Goal: Transaction & Acquisition: Obtain resource

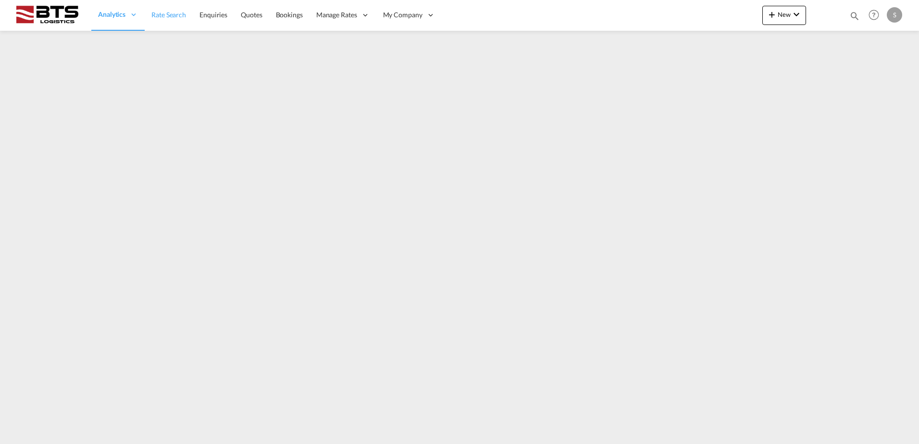
click at [167, 17] on span "Rate Search" at bounding box center [168, 15] width 35 height 8
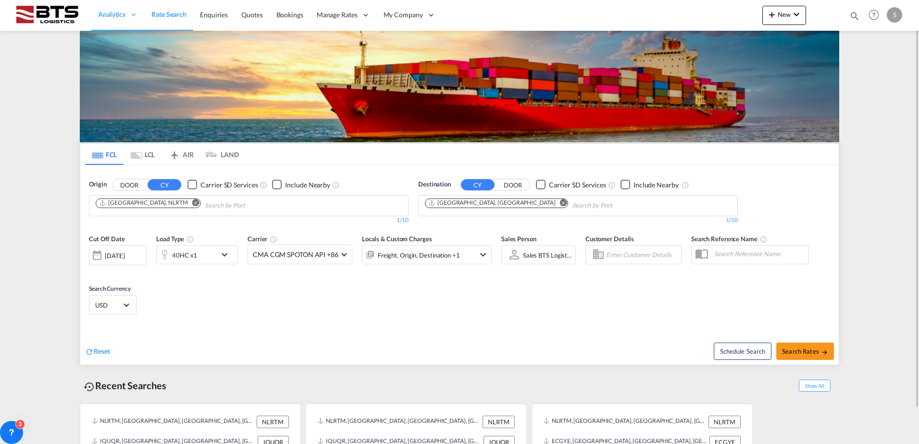
click at [560, 204] on md-icon "Remove" at bounding box center [563, 202] width 7 height 7
click at [470, 205] on body "Analytics Reports Dashboard Rate Search Enquiries Quotes Bookings" at bounding box center [459, 222] width 919 height 444
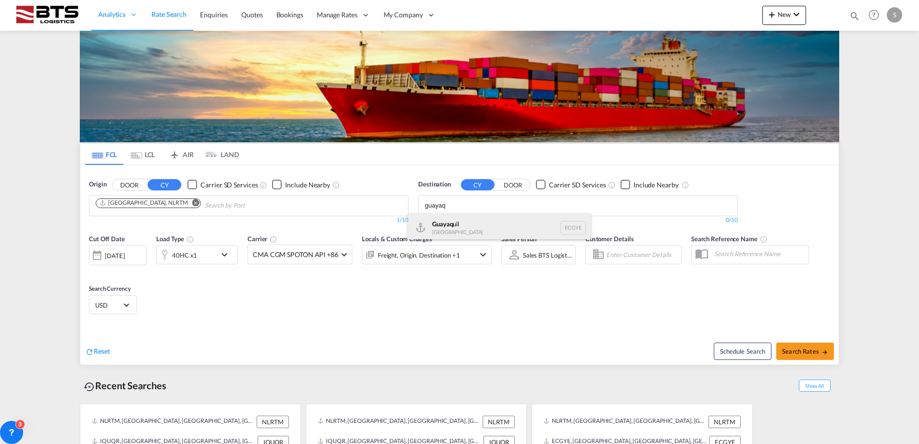
type input "guayaq"
click at [449, 223] on div "Guayaq uil [GEOGRAPHIC_DATA] [GEOGRAPHIC_DATA]" at bounding box center [499, 227] width 183 height 29
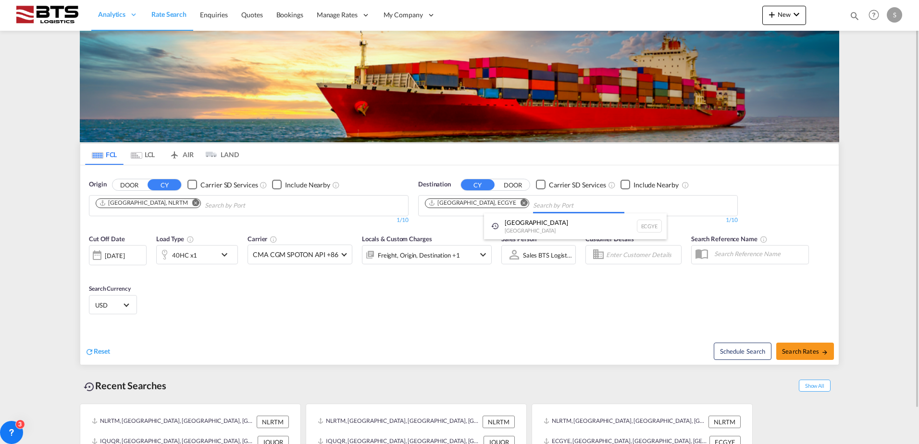
drag, startPoint x: 303, startPoint y: 306, endPoint x: 297, endPoint y: 304, distance: 6.1
click at [221, 254] on md-icon "icon-chevron-down" at bounding box center [227, 255] width 16 height 12
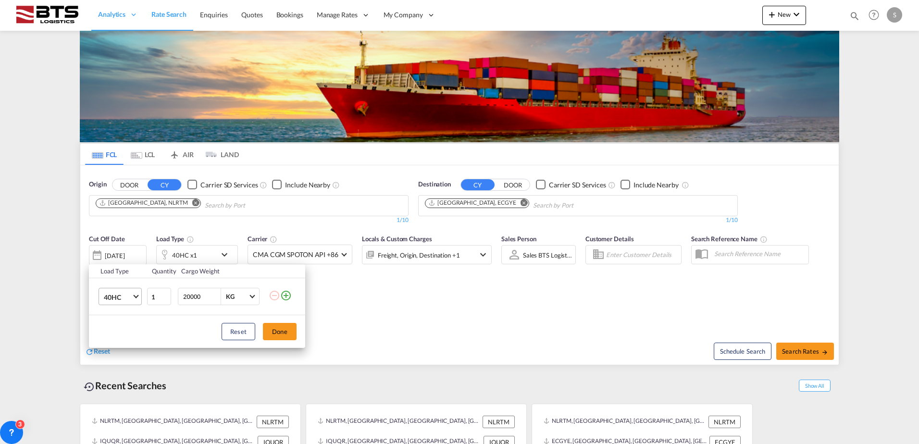
click at [136, 297] on span "Choose: \a40HC" at bounding box center [135, 295] width 5 height 5
click at [122, 252] on md-option "20GP" at bounding box center [128, 250] width 65 height 23
click at [280, 330] on button "Done" at bounding box center [280, 331] width 34 height 17
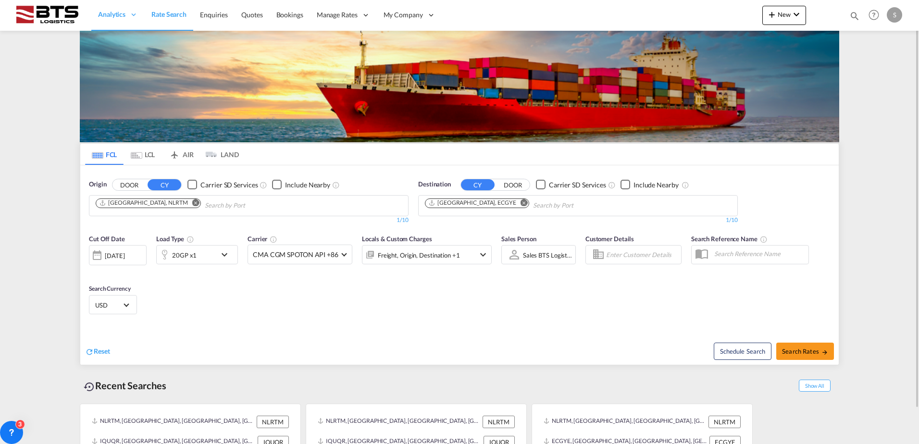
drag, startPoint x: 374, startPoint y: 296, endPoint x: 487, endPoint y: 289, distance: 113.6
click at [375, 296] on div "Cut Off Date [DATE] [DATE] Load Type 20GP x1 Carrier CMA CGM SPOTON API +86 Onl…" at bounding box center [459, 276] width 758 height 94
click at [804, 347] on span "Search Rates" at bounding box center [805, 351] width 46 height 8
type input "NLRTM to ECGYE / [DATE]"
